Goal: Information Seeking & Learning: Learn about a topic

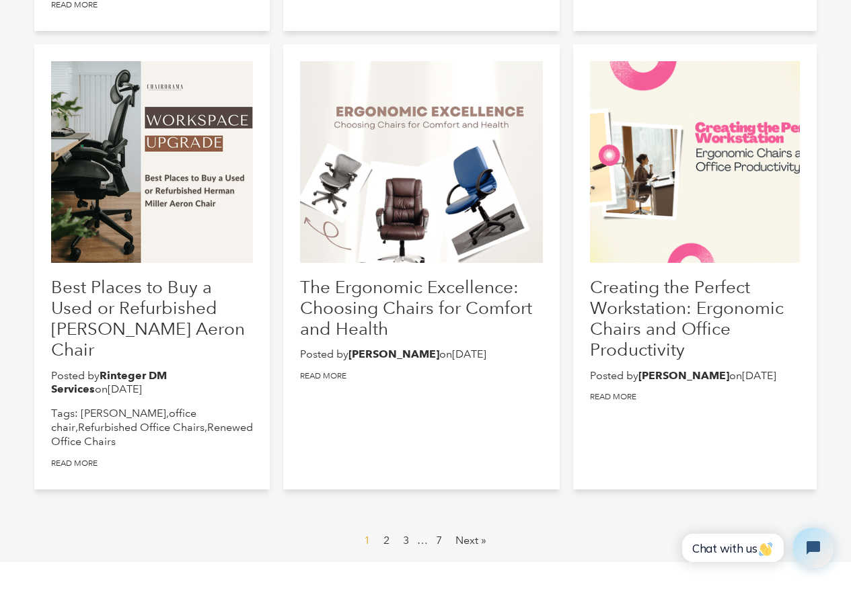
click at [404, 340] on h2 "The Ergonomic Excellence: Choosing Chairs for Comfort and Health" at bounding box center [421, 307] width 243 height 63
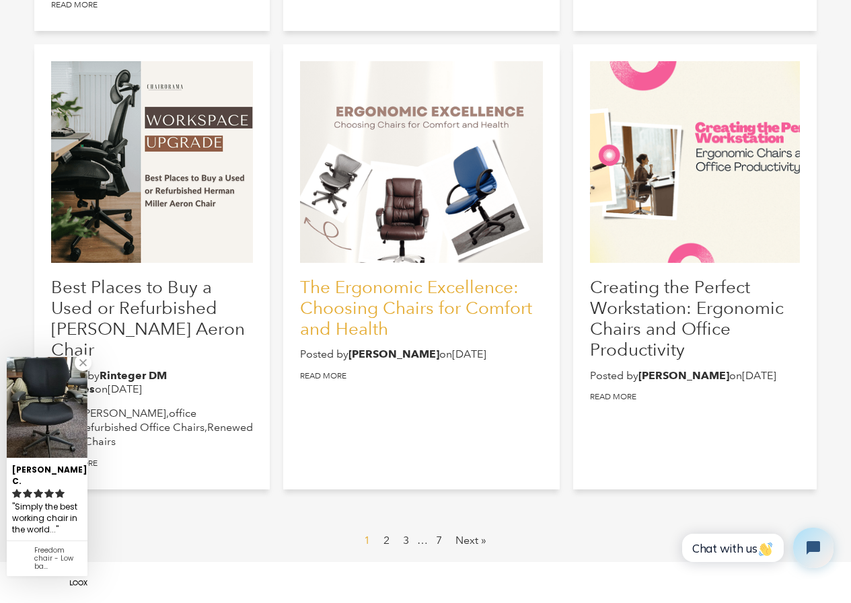
click at [375, 324] on link "The Ergonomic Excellence: Choosing Chairs for Comfort and Health" at bounding box center [416, 307] width 232 height 63
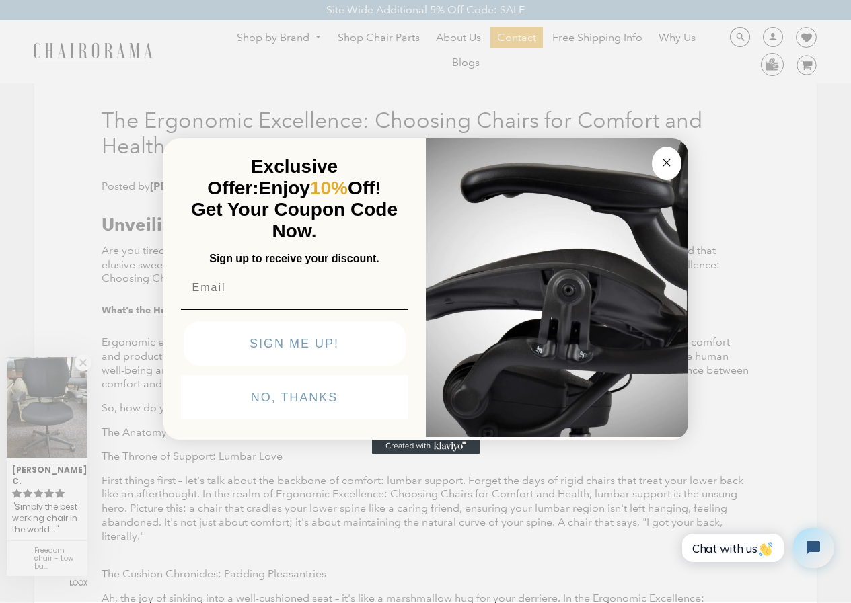
click at [666, 155] on circle "Close dialog" at bounding box center [665, 162] width 15 height 15
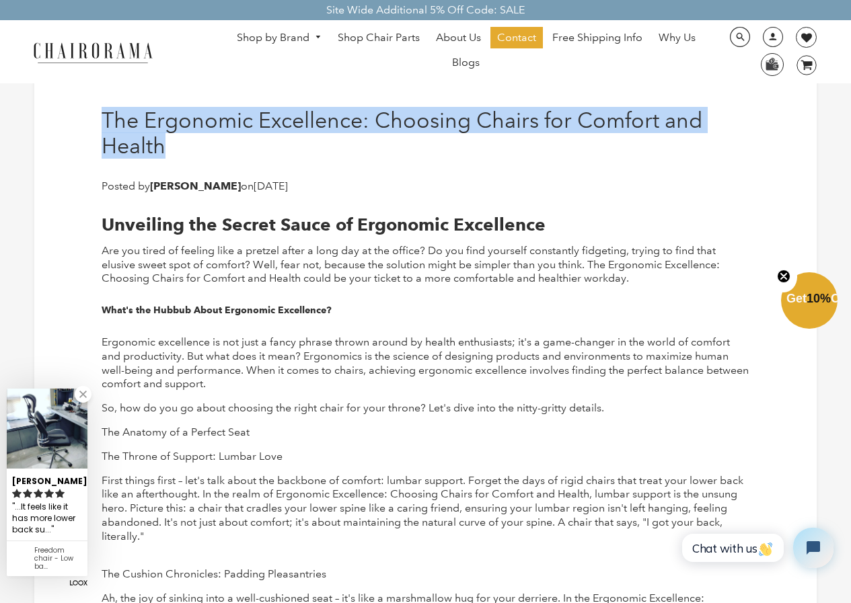
drag, startPoint x: 162, startPoint y: 153, endPoint x: 94, endPoint y: 125, distance: 73.3
copy h1 "The Ergonomic Excellence: Choosing Chairs for Comfort and Health"
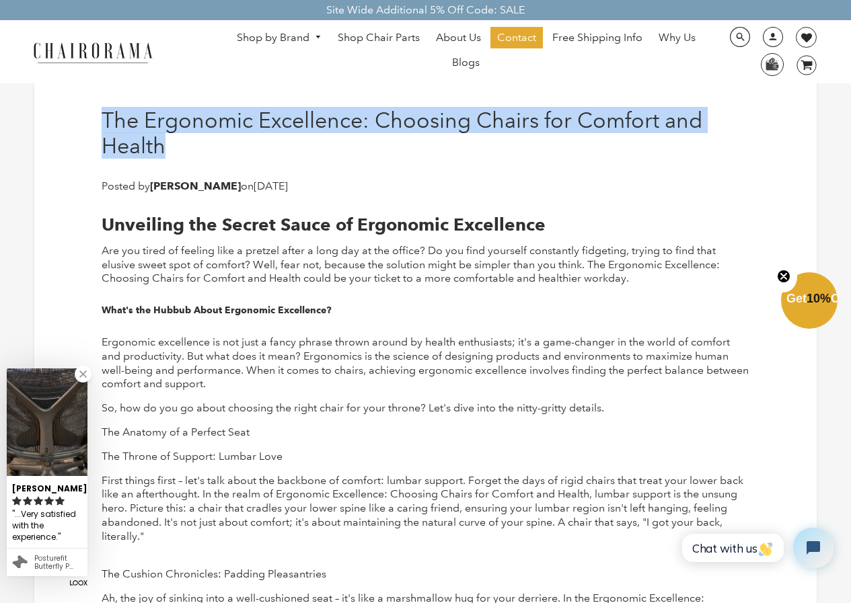
click at [102, 113] on h1 "The Ergonomic Excellence: Choosing Chairs for Comfort and Health" at bounding box center [426, 134] width 648 height 52
drag, startPoint x: 101, startPoint y: 113, endPoint x: 180, endPoint y: 140, distance: 83.8
click at [180, 140] on h1 "The Ergonomic Excellence: Choosing Chairs for Comfort and Health" at bounding box center [426, 134] width 648 height 52
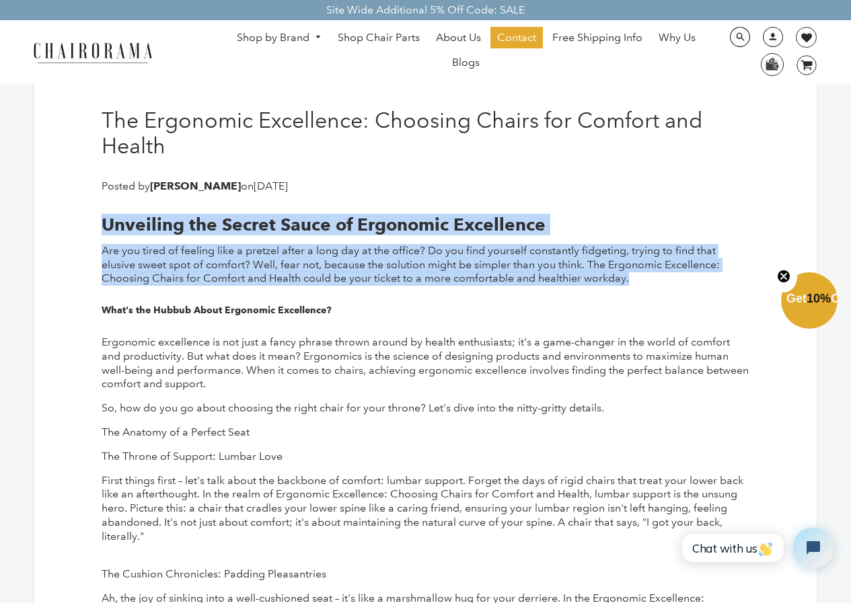
drag, startPoint x: 91, startPoint y: 206, endPoint x: 641, endPoint y: 277, distance: 554.6
copy div "Unveiling the Secret Sauce of Ergonomic Excellence Are you tired of feeling lik…"
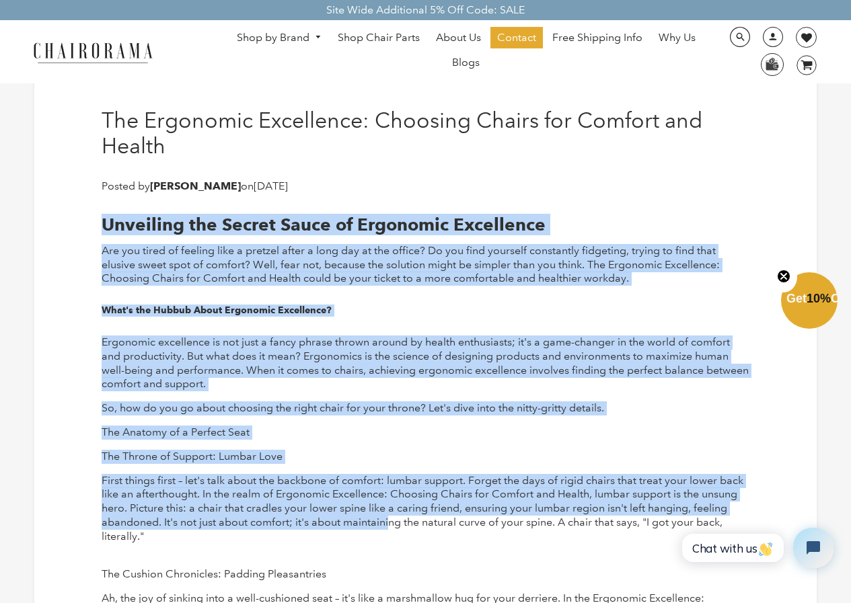
drag, startPoint x: 95, startPoint y: 221, endPoint x: 389, endPoint y: 527, distance: 424.2
drag, startPoint x: 95, startPoint y: 214, endPoint x: 440, endPoint y: 533, distance: 470.1
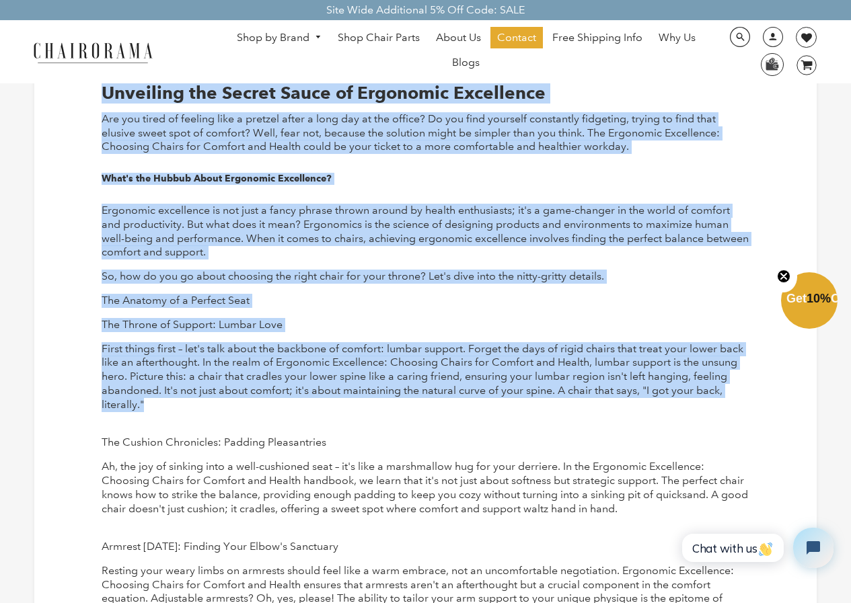
scroll to position [134, 0]
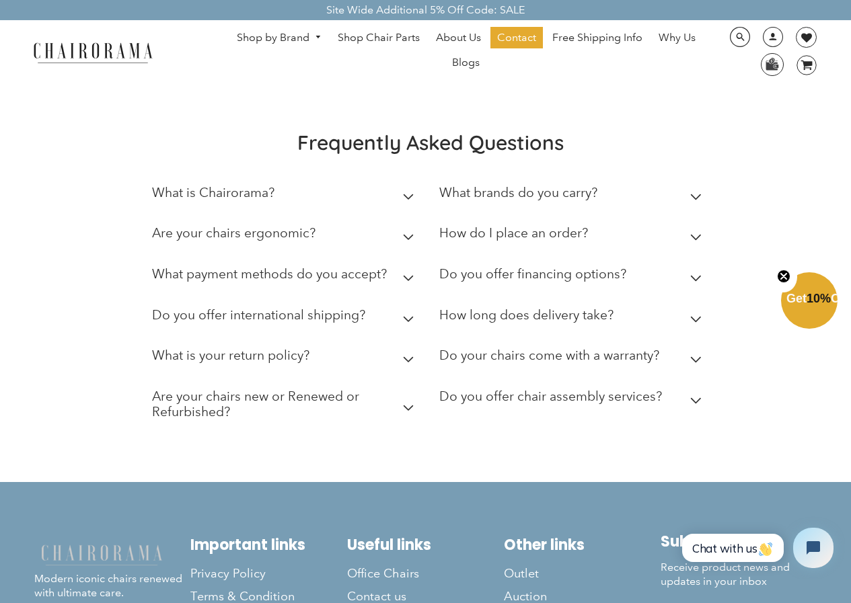
scroll to position [1622, 0]
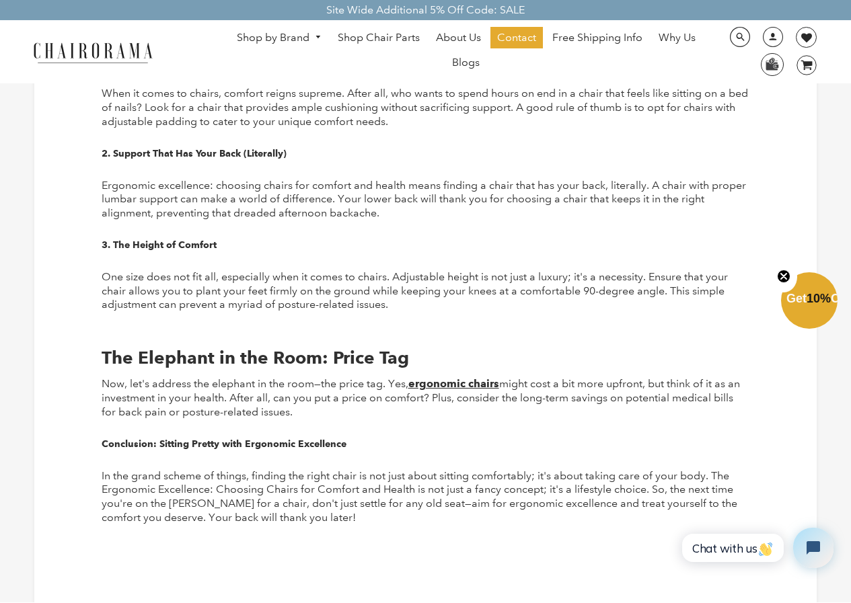
drag, startPoint x: 97, startPoint y: 110, endPoint x: 64, endPoint y: 250, distance: 143.7
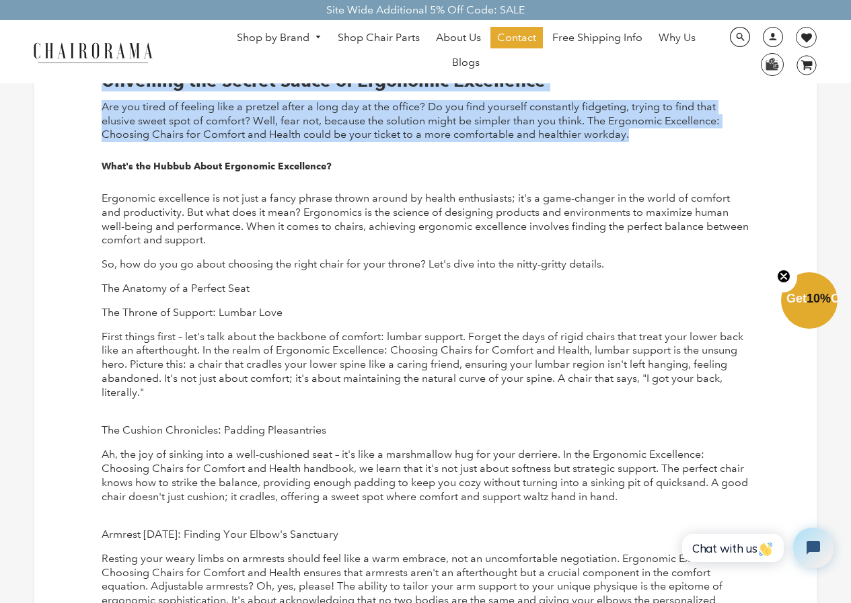
scroll to position [9, 0]
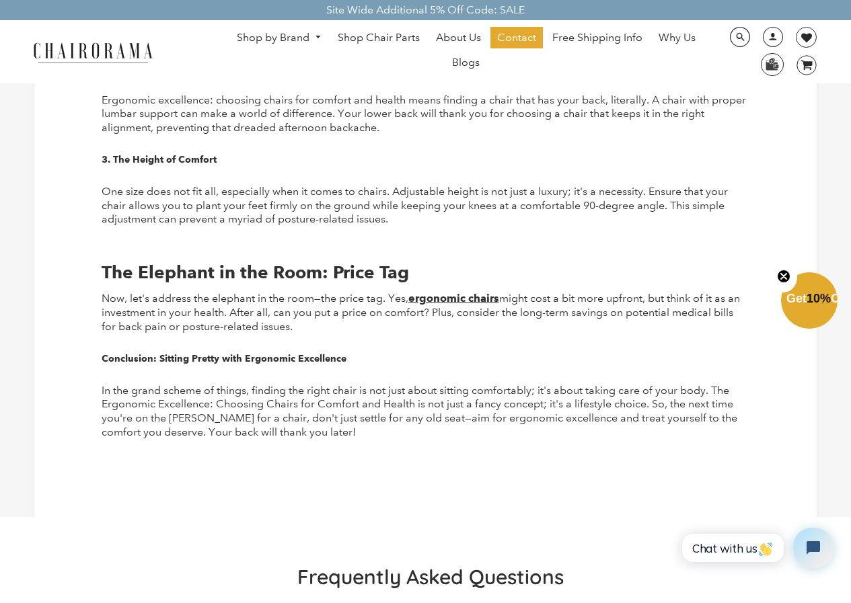
scroll to position [1473, 0]
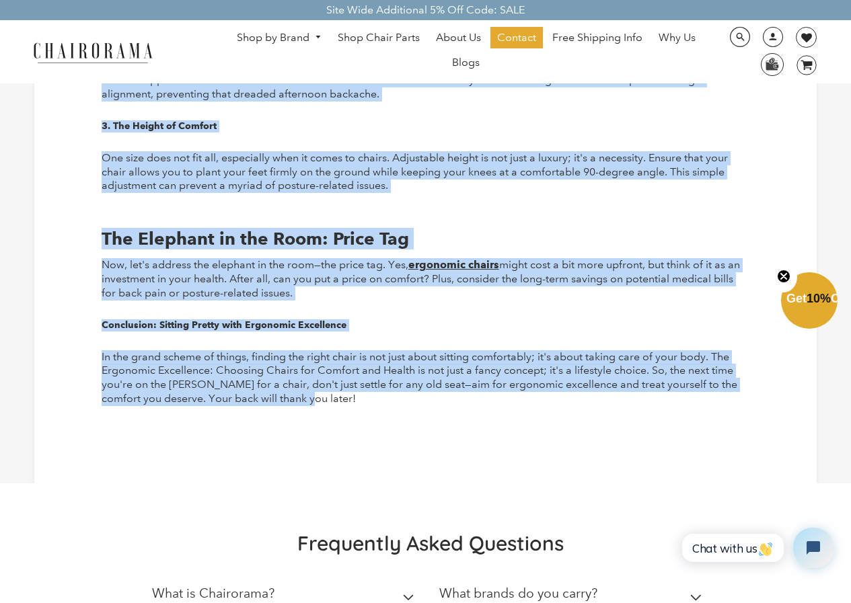
drag, startPoint x: 93, startPoint y: 219, endPoint x: 358, endPoint y: 399, distance: 321.0
copy div "Unveiling the Secret Sauce of Ergonomic Excellence Are you tired of feeling lik…"
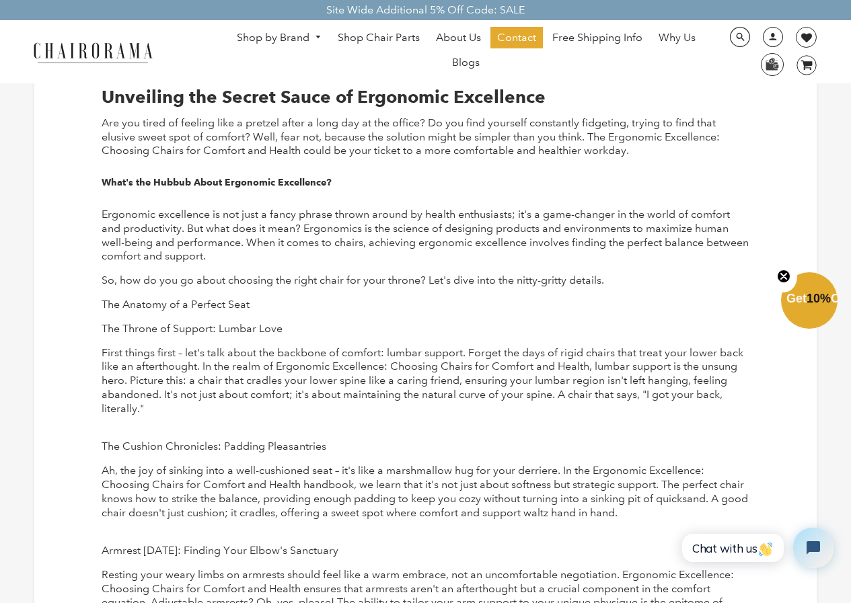
scroll to position [0, 0]
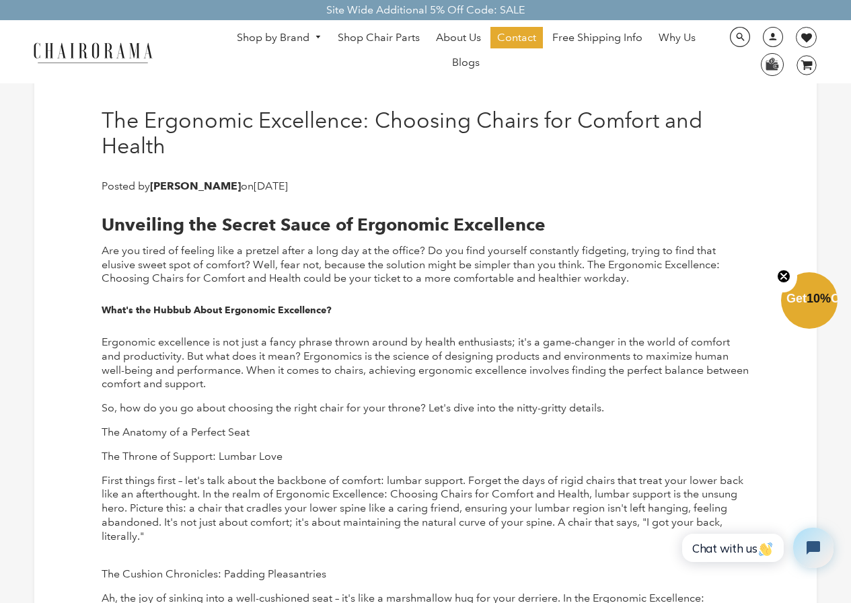
click at [261, 40] on link "Shop by Brand" at bounding box center [279, 38] width 98 height 21
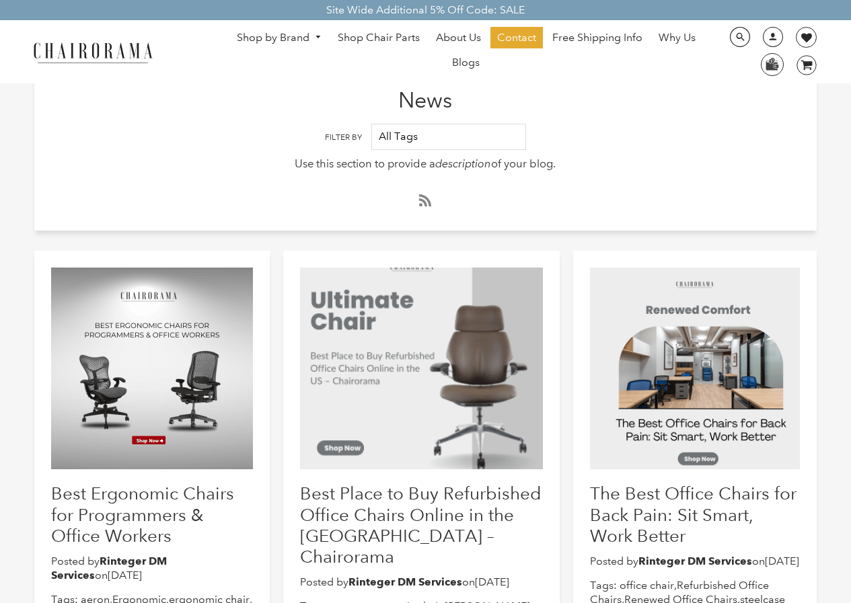
scroll to position [672, 0]
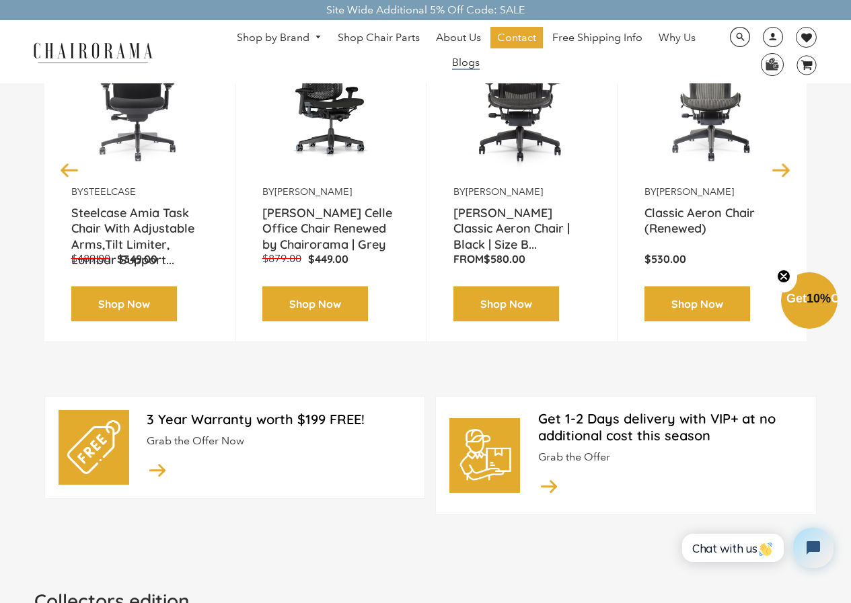
click at [467, 61] on span "Blogs" at bounding box center [466, 63] width 28 height 14
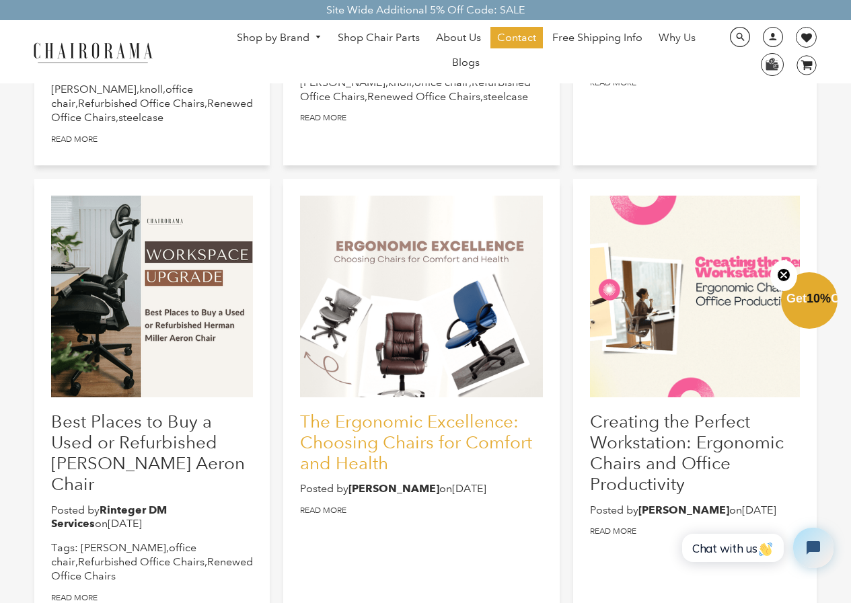
click at [395, 463] on link "The Ergonomic Excellence: Choosing Chairs for Comfort and Health" at bounding box center [416, 442] width 232 height 63
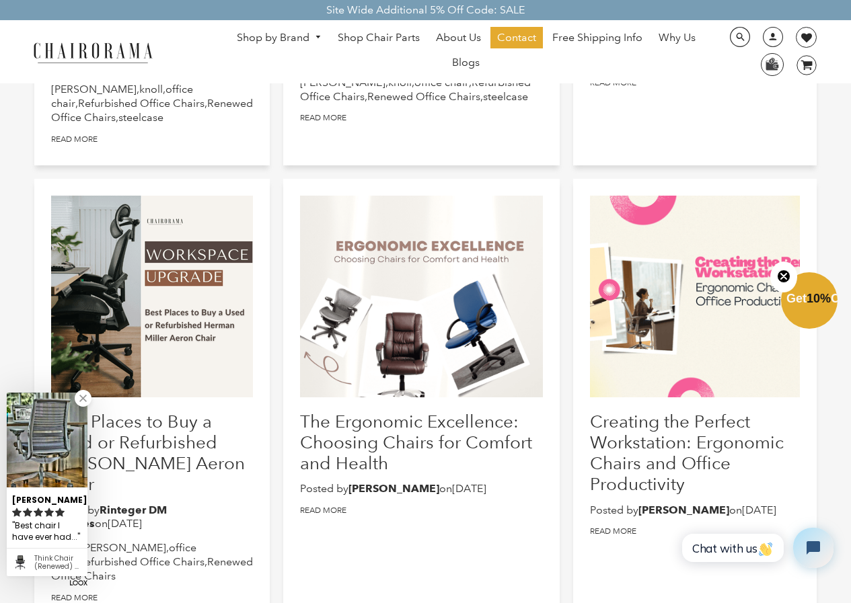
drag, startPoint x: 392, startPoint y: 343, endPoint x: 360, endPoint y: 331, distance: 34.5
click at [360, 331] on div at bounding box center [421, 297] width 243 height 202
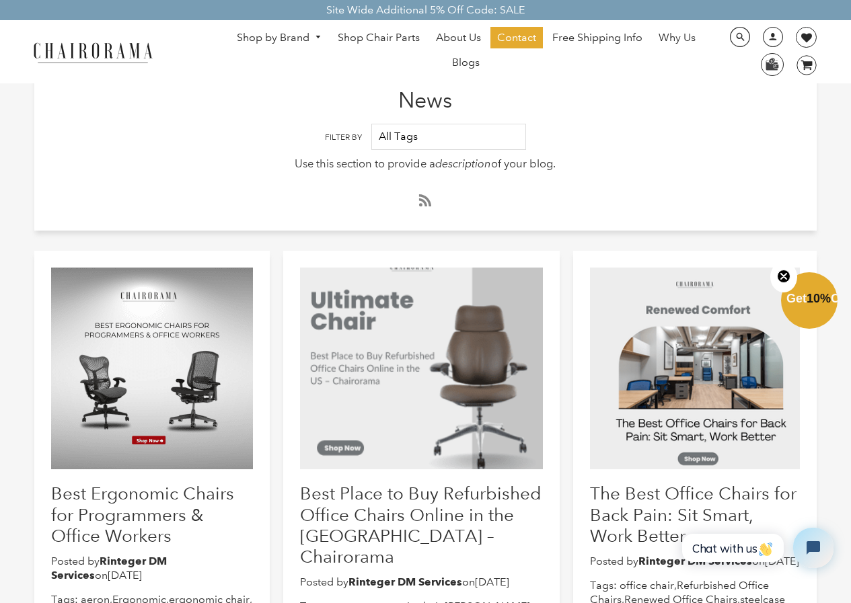
click at [290, 36] on link "Shop by Brand" at bounding box center [279, 38] width 98 height 21
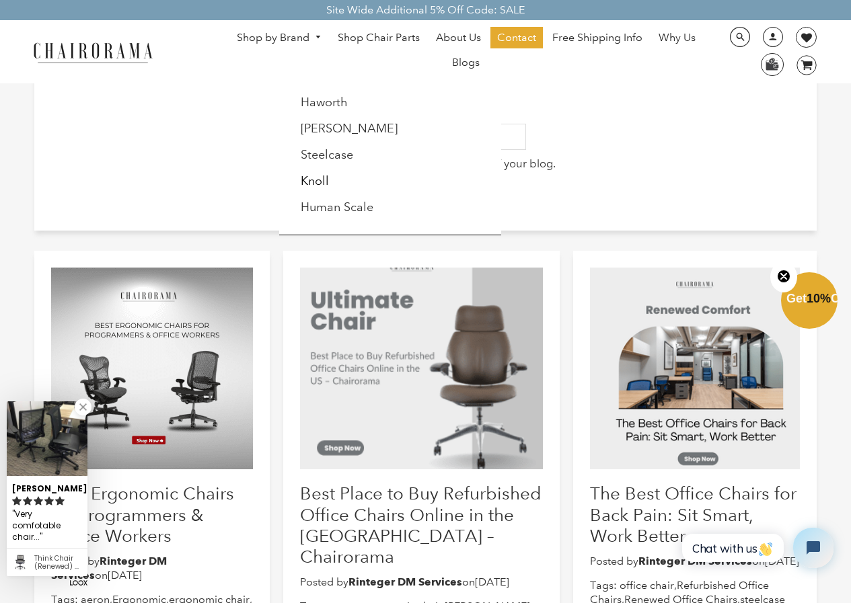
click at [295, 39] on link "Shop by Brand" at bounding box center [279, 38] width 98 height 21
click at [326, 125] on li "[PERSON_NAME]" at bounding box center [353, 129] width 122 height 26
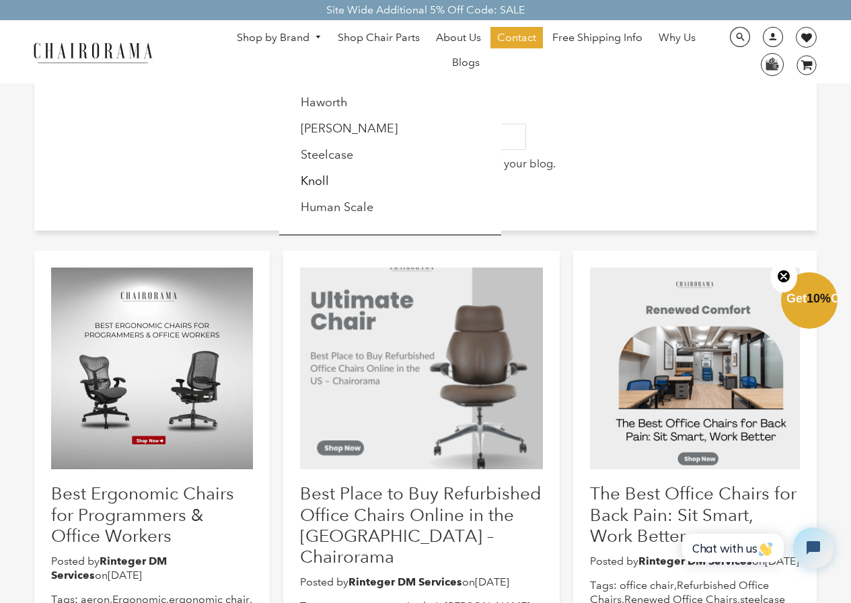
click at [161, 500] on div at bounding box center [425, 301] width 851 height 603
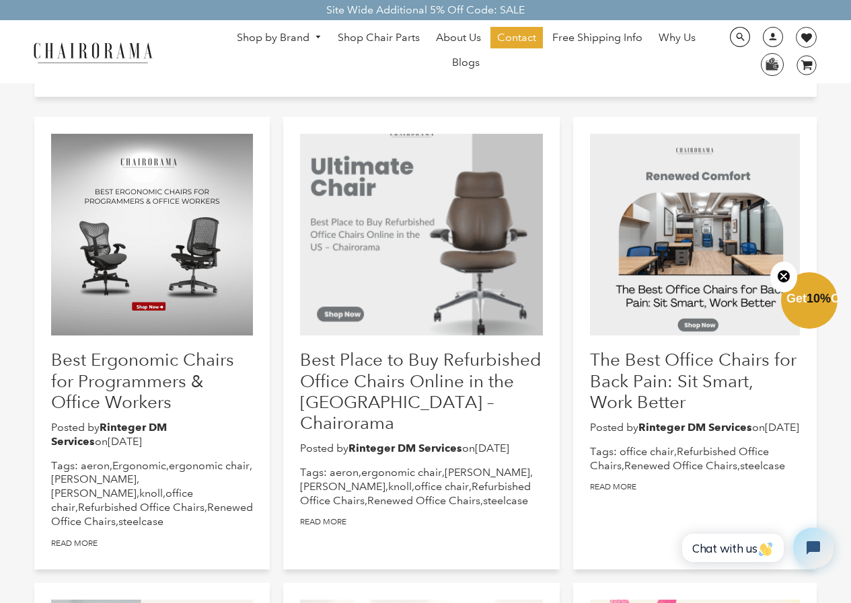
scroll to position [134, 0]
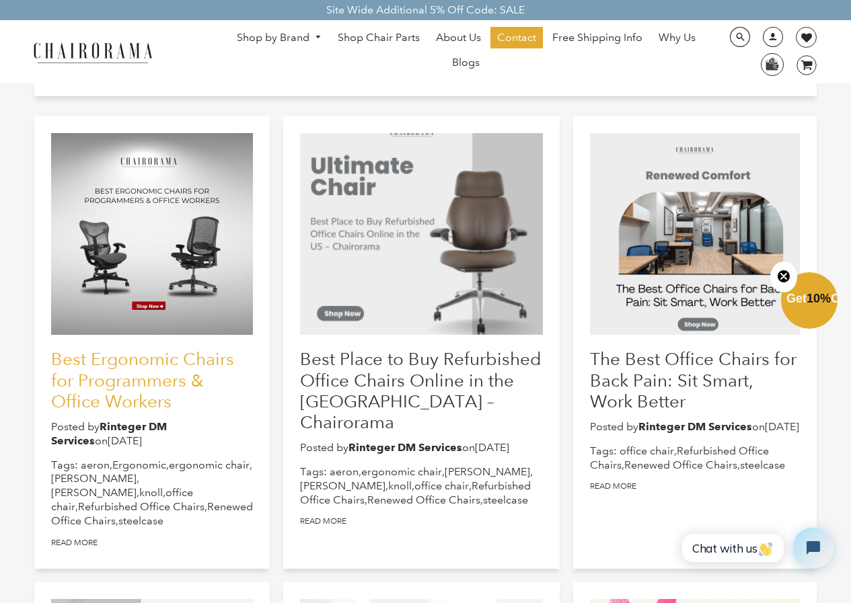
click at [167, 380] on link "Best Ergonomic Chairs for Programmers & Office Workers" at bounding box center [142, 379] width 183 height 63
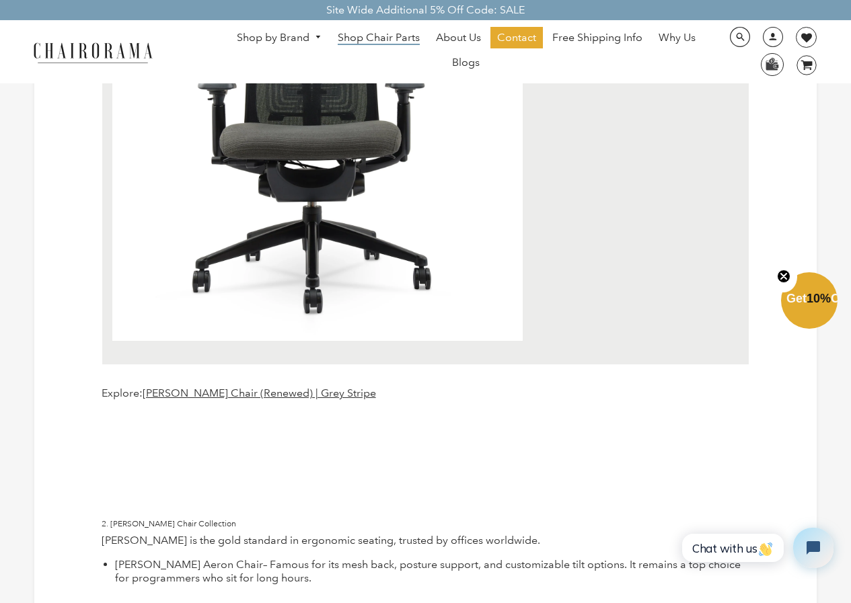
scroll to position [807, 0]
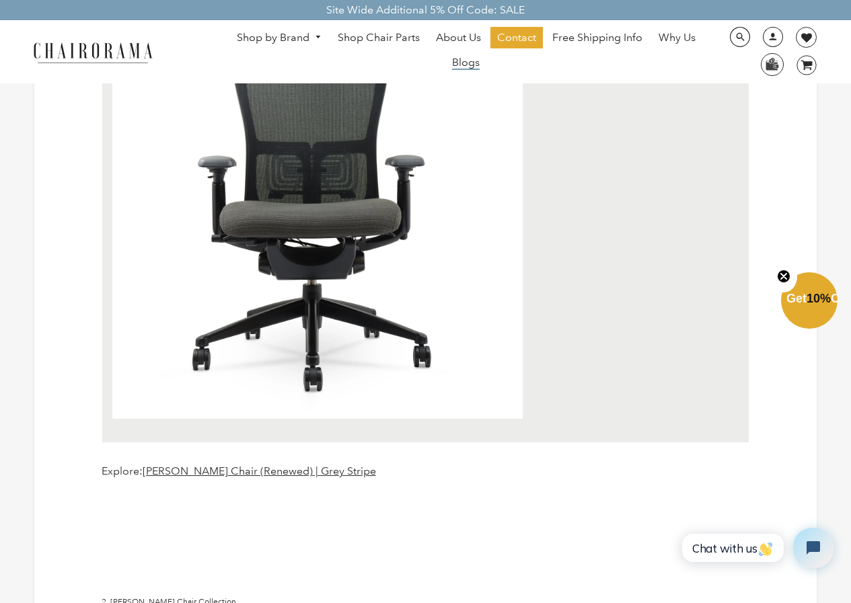
click at [475, 63] on span "Blogs" at bounding box center [466, 63] width 28 height 14
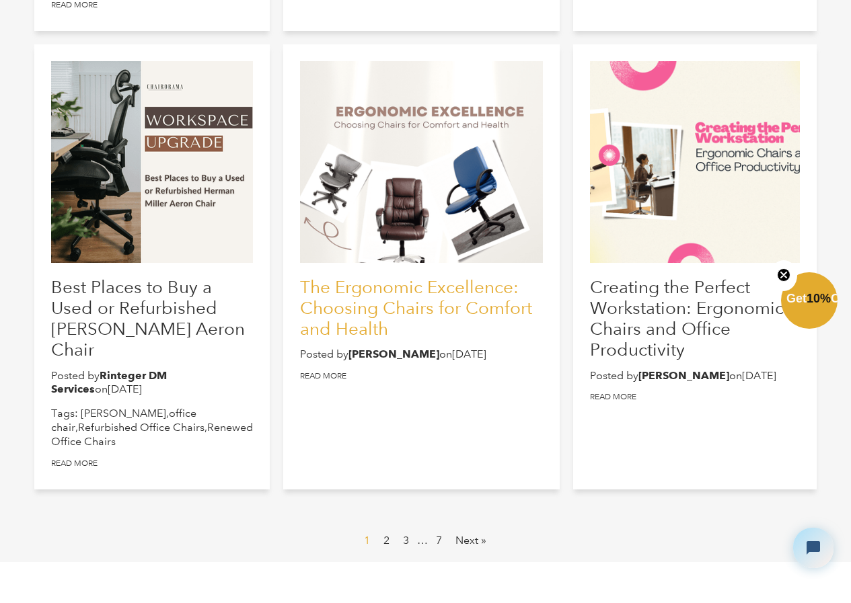
click at [385, 301] on link "The Ergonomic Excellence: Choosing Chairs for Comfort and Health" at bounding box center [416, 307] width 232 height 63
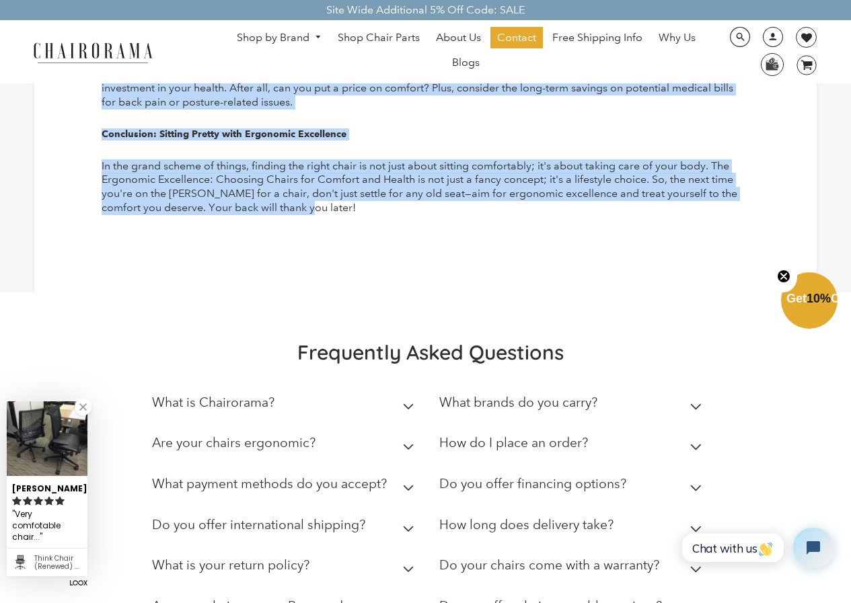
scroll to position [1548, 0]
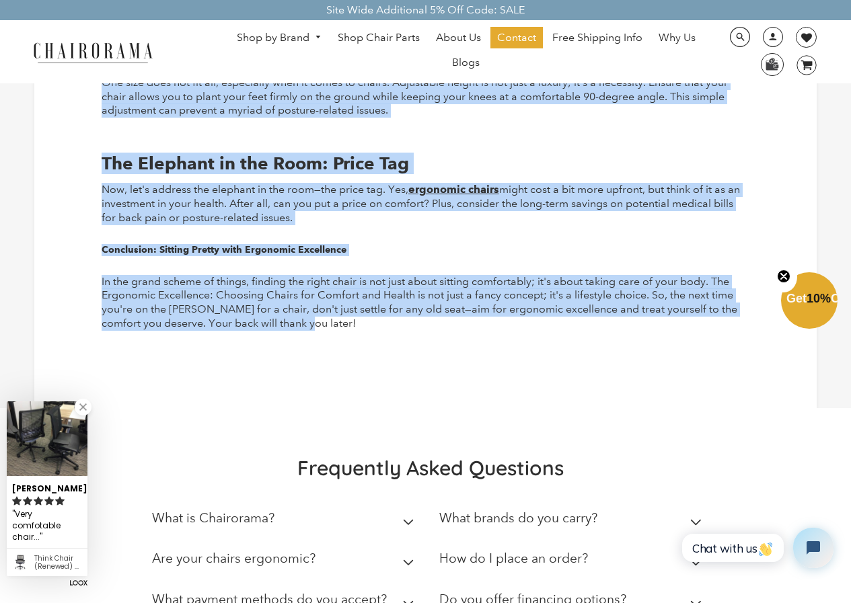
drag, startPoint x: 91, startPoint y: 108, endPoint x: 512, endPoint y: 320, distance: 471.8
copy article "The Ergonomic Excellence: Choosing Chairs for Comfort and Health Posted by Love…"
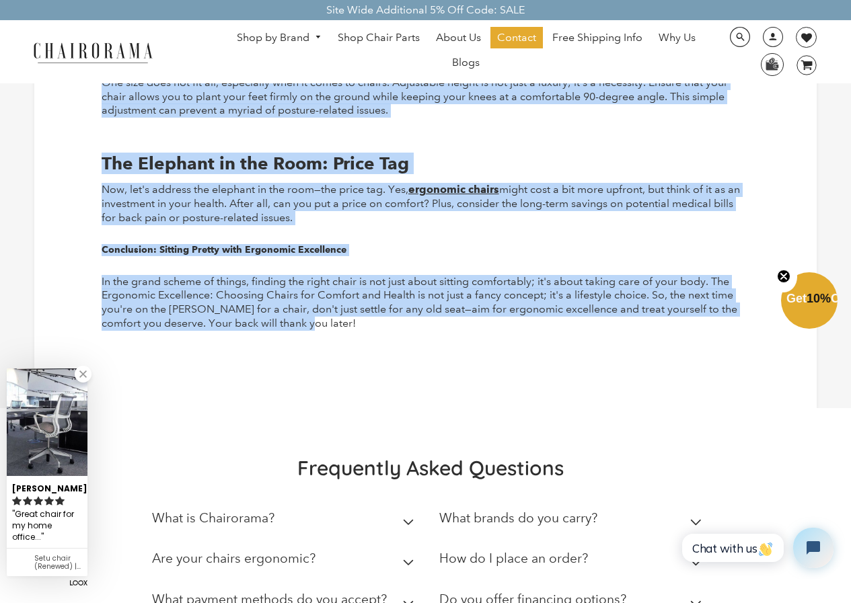
click at [258, 30] on link "Shop by Brand" at bounding box center [279, 38] width 98 height 21
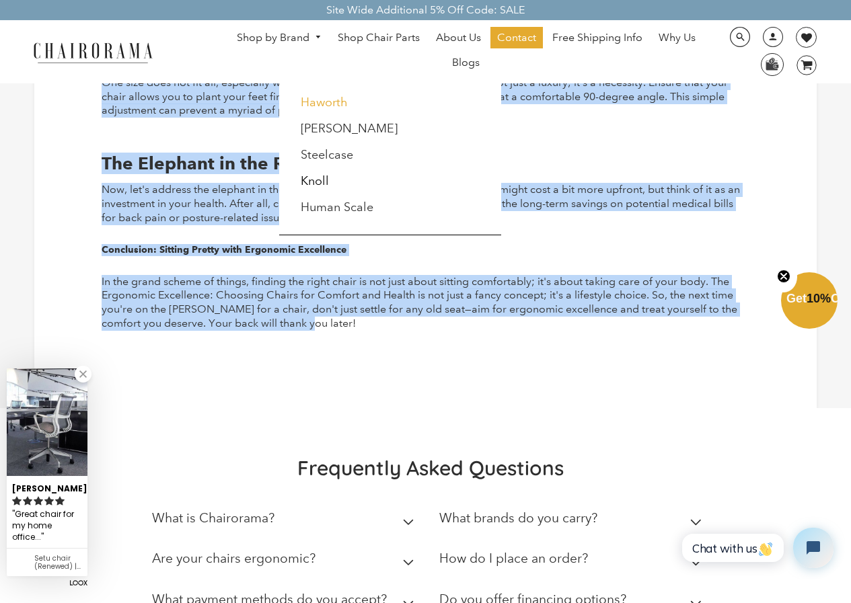
click at [301, 97] on link "Haworth" at bounding box center [324, 102] width 47 height 15
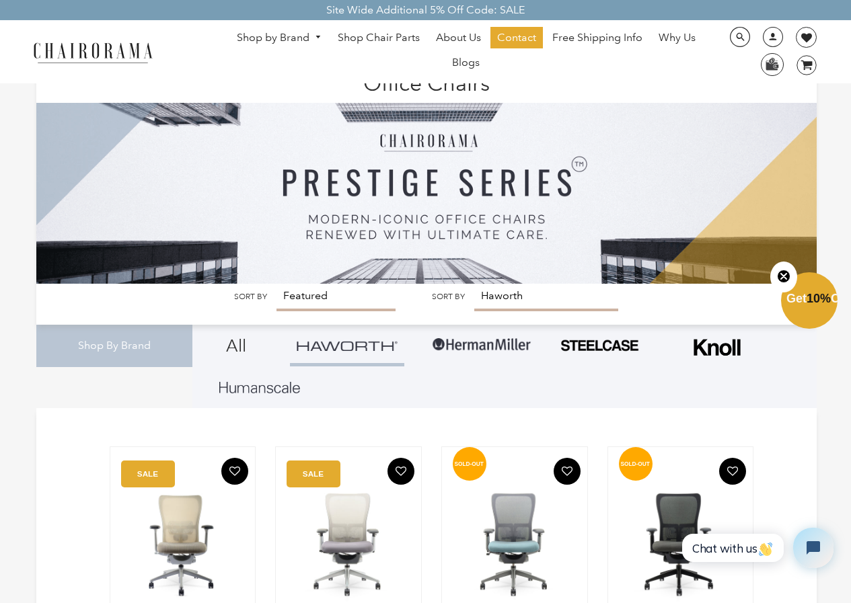
click at [166, 83] on div "Shop by Brand [GEOGRAPHIC_DATA] [PERSON_NAME] Steelcase [PERSON_NAME] Human Sca…" at bounding box center [425, 51] width 851 height 63
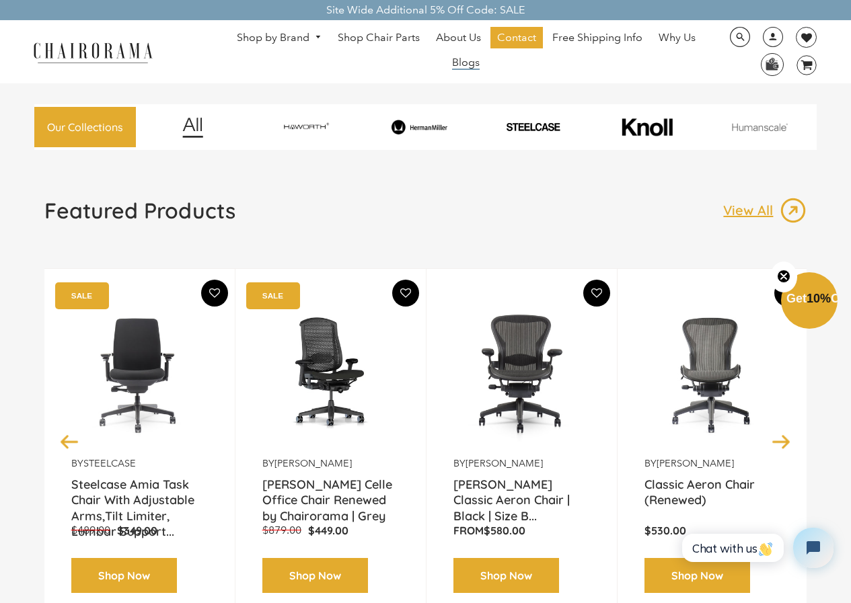
click at [463, 69] on span "Blogs" at bounding box center [466, 63] width 28 height 14
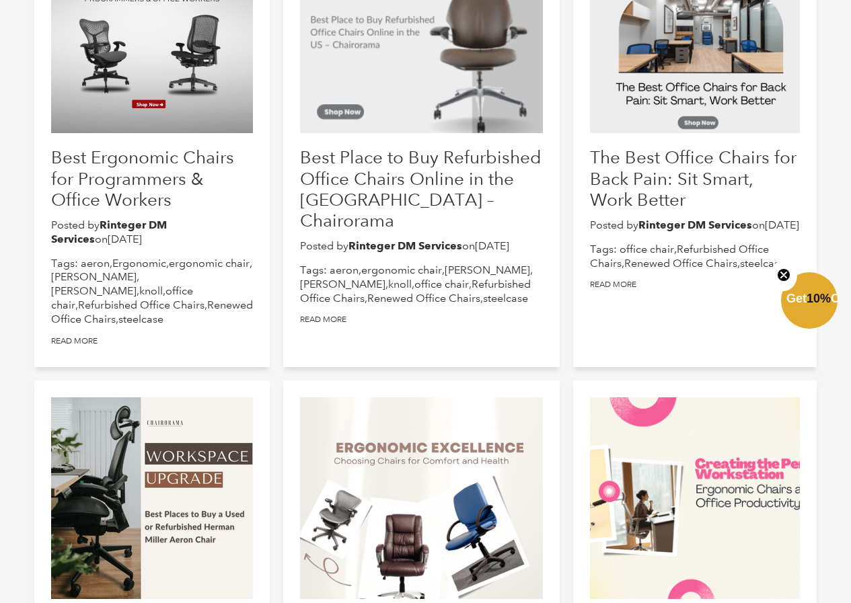
scroll to position [403, 0]
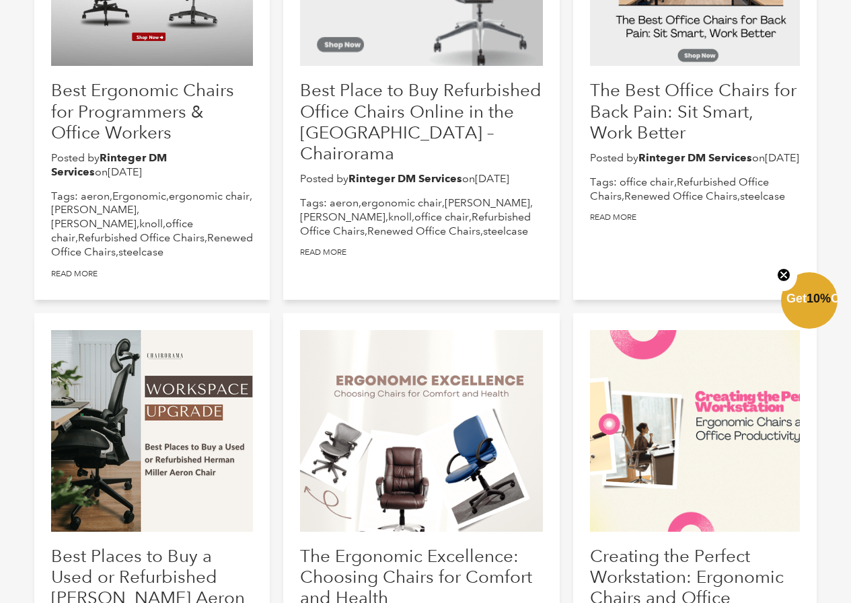
click at [365, 474] on div at bounding box center [421, 431] width 243 height 202
click at [420, 445] on div at bounding box center [421, 431] width 243 height 202
click at [475, 471] on div at bounding box center [421, 431] width 243 height 202
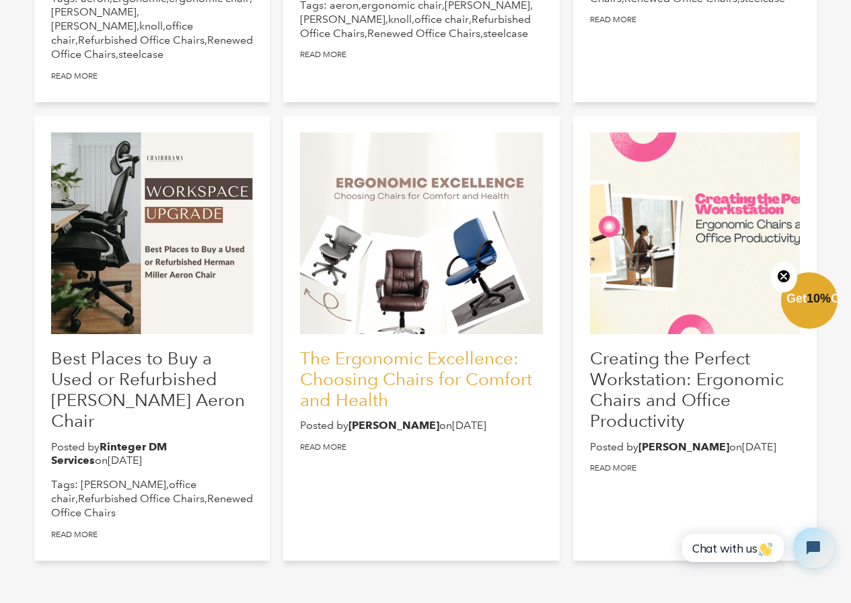
scroll to position [605, 0]
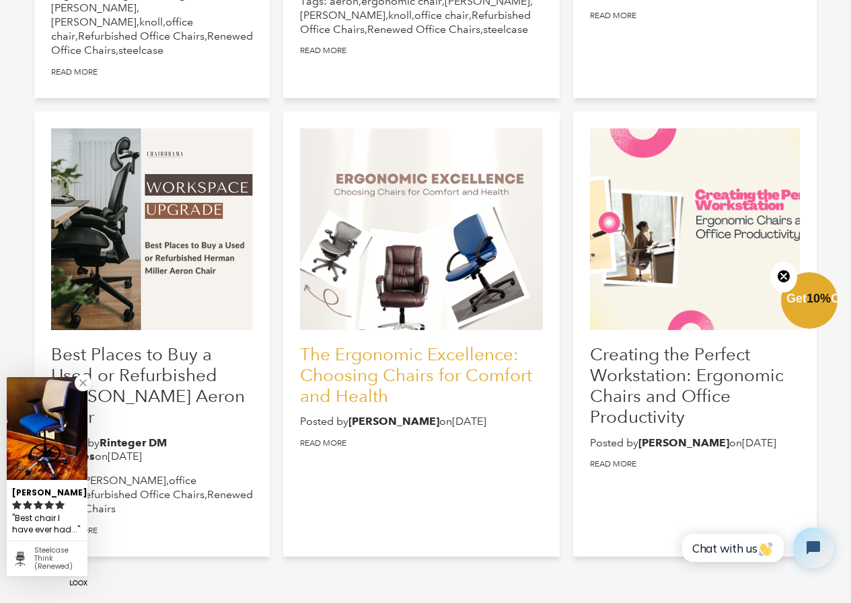
click at [400, 379] on link "The Ergonomic Excellence: Choosing Chairs for Comfort and Health" at bounding box center [416, 375] width 232 height 63
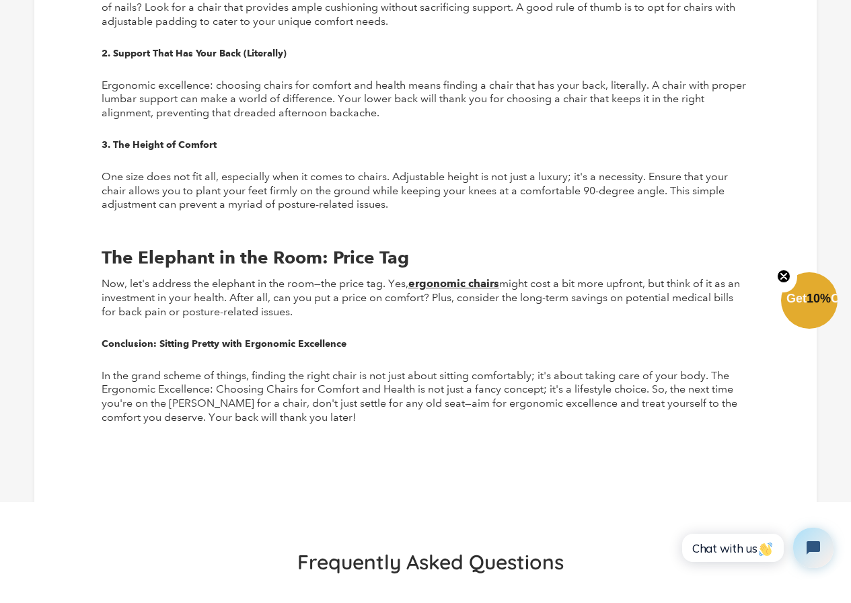
scroll to position [1456, 0]
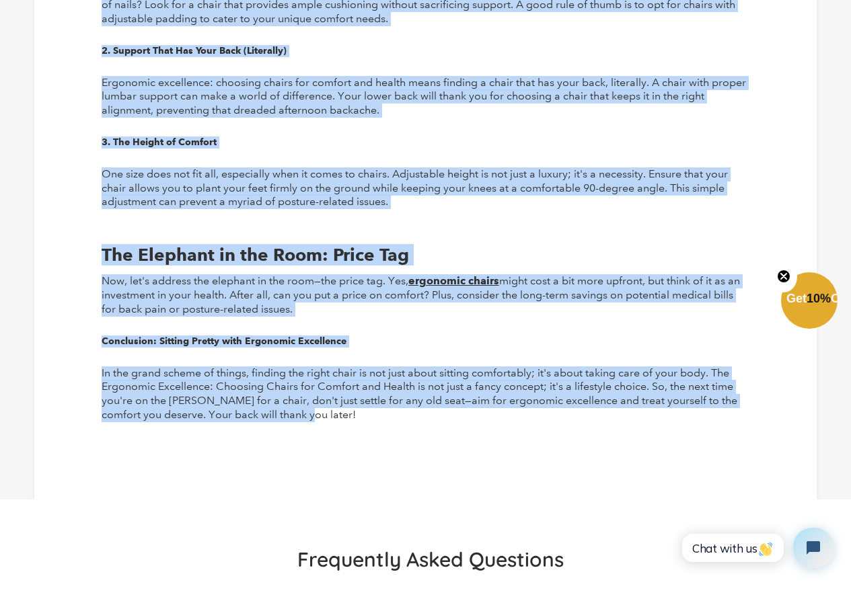
drag, startPoint x: 89, startPoint y: 228, endPoint x: 367, endPoint y: 407, distance: 330.9
copy div "Unveiling the Secret Sauce of Ergonomic Excellence Are you tired of feeling lik…"
